Goal: Task Accomplishment & Management: Complete application form

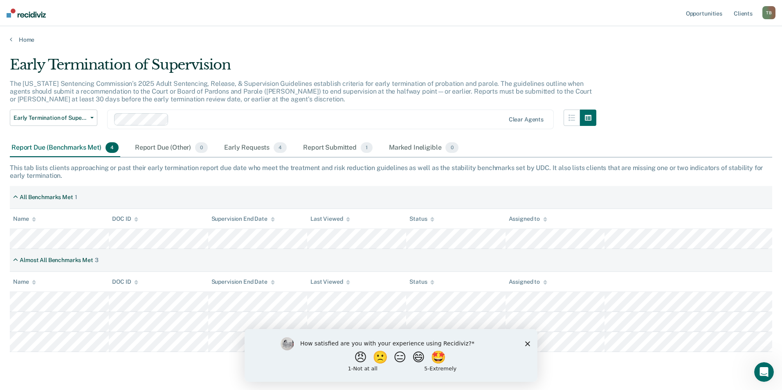
click at [525, 342] on icon "Close survey" at bounding box center [527, 343] width 5 height 5
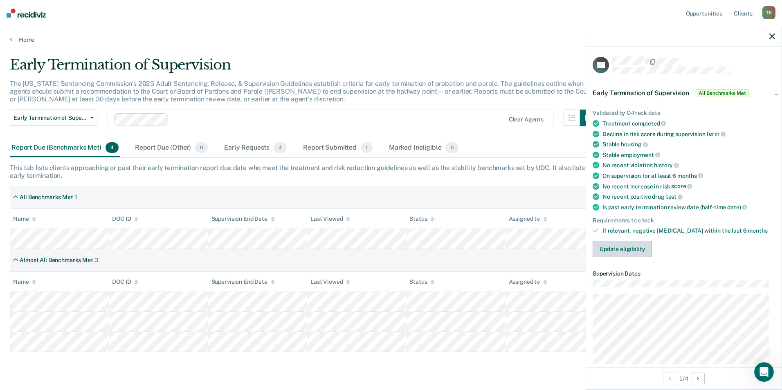
click at [618, 245] on button "Update eligibility" at bounding box center [622, 249] width 59 height 16
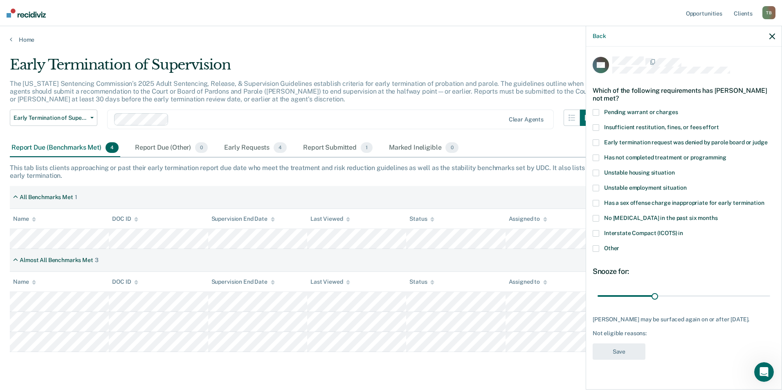
click at [598, 245] on span at bounding box center [596, 248] width 7 height 7
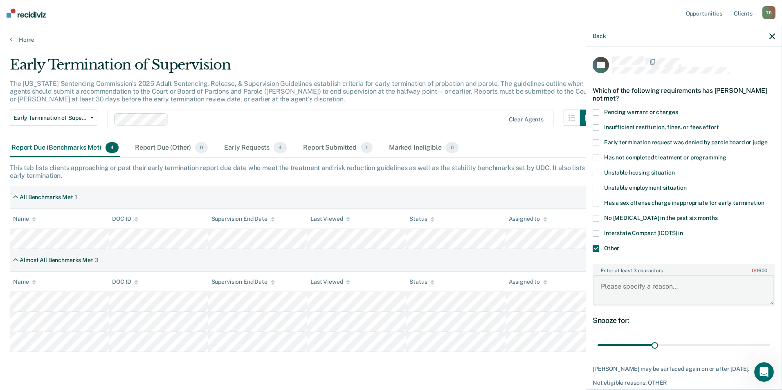
click at [613, 290] on textarea "Enter at least 3 characters 0 / 1600" at bounding box center [684, 290] width 181 height 30
type textarea "Needs maintenance polygraph completed before being put in for termination."
drag, startPoint x: 654, startPoint y: 346, endPoint x: 680, endPoint y: 346, distance: 26.2
type input "45"
click at [680, 346] on input "range" at bounding box center [684, 345] width 173 height 14
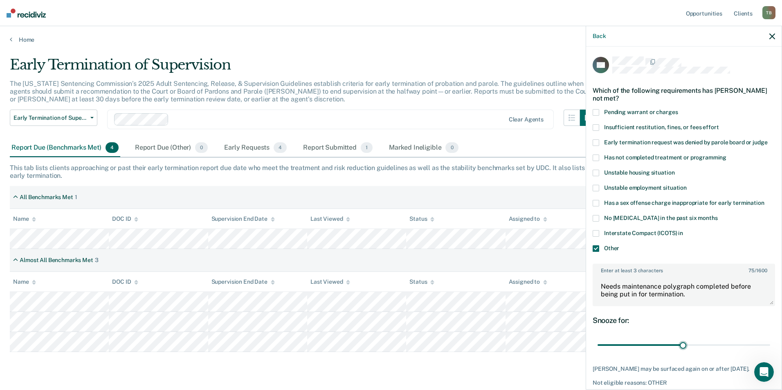
scroll to position [35, 0]
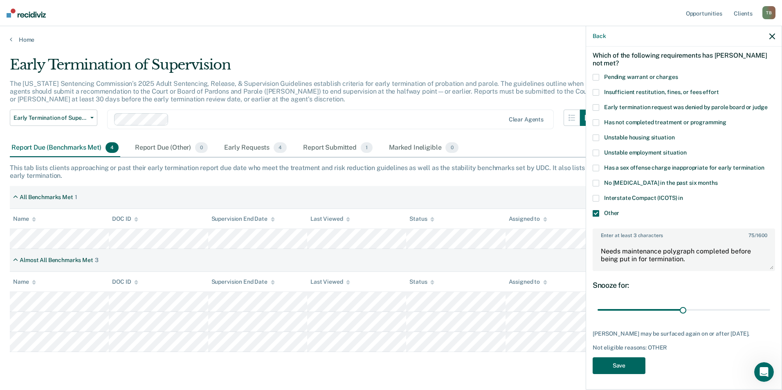
click at [612, 363] on button "Save" at bounding box center [619, 366] width 53 height 17
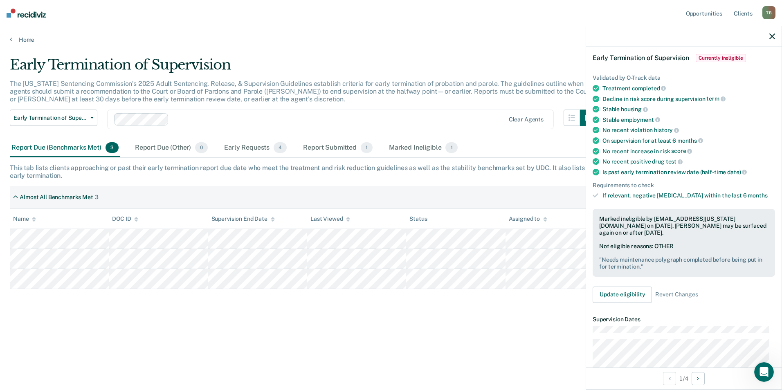
click at [774, 36] on icon "button" at bounding box center [772, 37] width 6 height 6
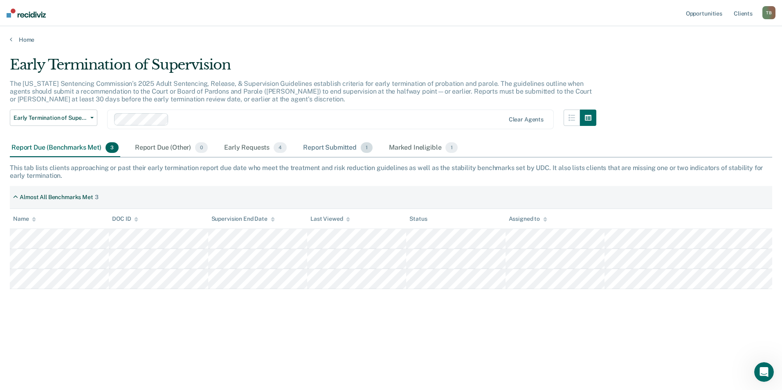
click at [333, 147] on div "Report Submitted 1" at bounding box center [337, 148] width 73 height 18
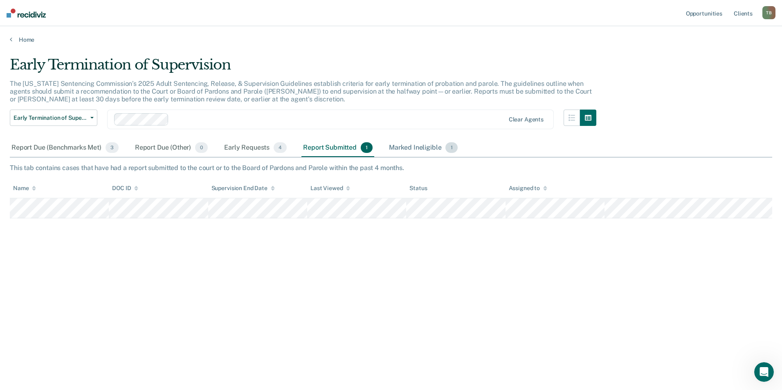
click at [406, 149] on div "Marked Ineligible 1" at bounding box center [423, 148] width 72 height 18
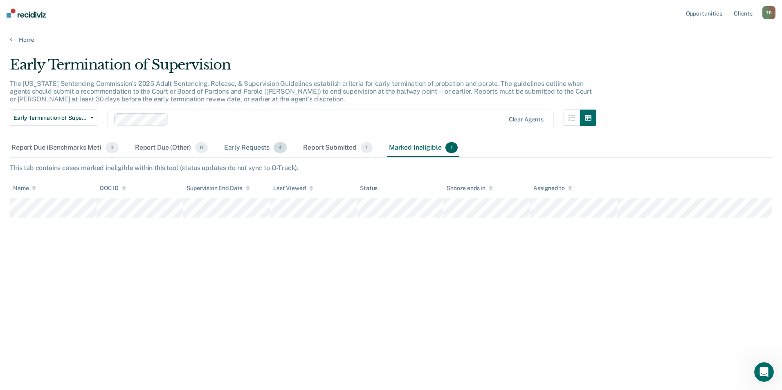
click at [251, 149] on div "Early Requests 4" at bounding box center [256, 148] width 66 height 18
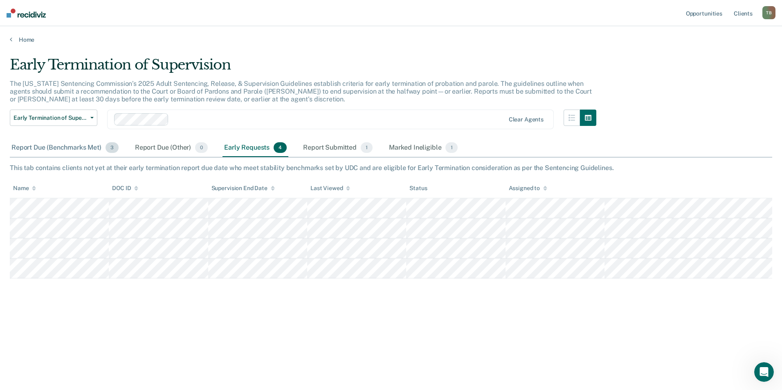
click at [69, 148] on div "Report Due (Benchmarks Met) 3" at bounding box center [65, 148] width 110 height 18
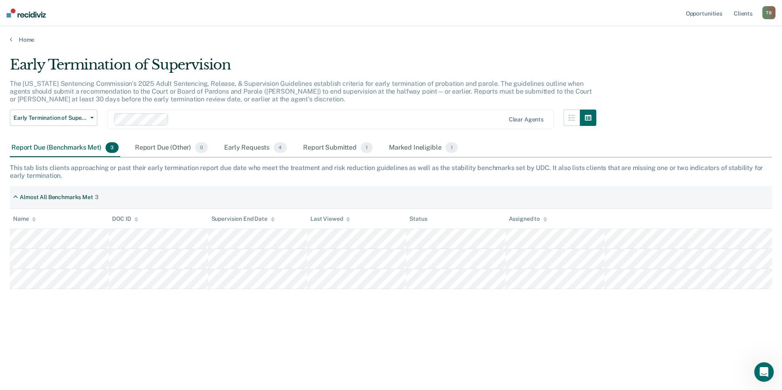
click at [767, 12] on div "T B" at bounding box center [769, 12] width 13 height 13
click at [717, 54] on link "Log Out" at bounding box center [736, 53] width 66 height 7
